Goal: Information Seeking & Learning: Learn about a topic

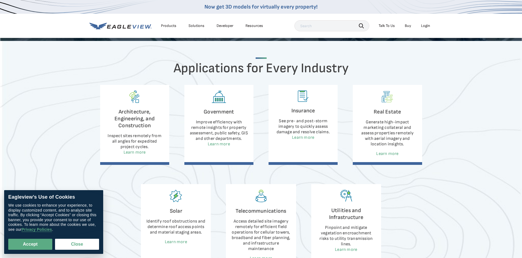
scroll to position [220, 0]
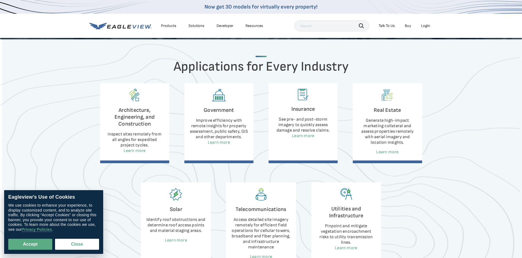
click at [219, 122] on p "Improve efficiency with remote insights for property assessment, public safety,…" at bounding box center [219, 129] width 58 height 22
click at [222, 142] on link "Learn more" at bounding box center [219, 142] width 22 height 5
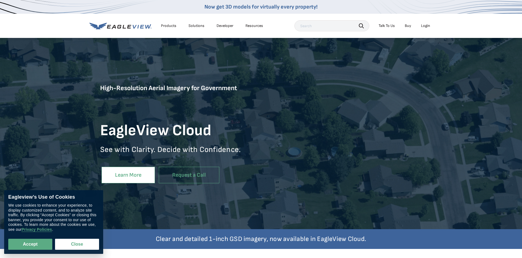
click at [133, 174] on link "Learn More" at bounding box center [127, 175] width 53 height 17
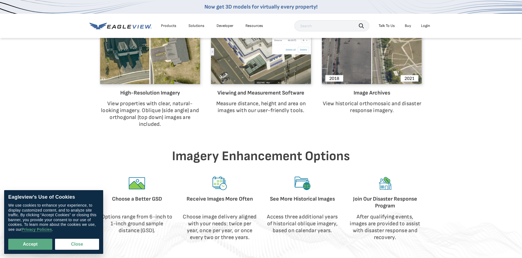
scroll to position [565, 0]
